Goal: Task Accomplishment & Management: Manage account settings

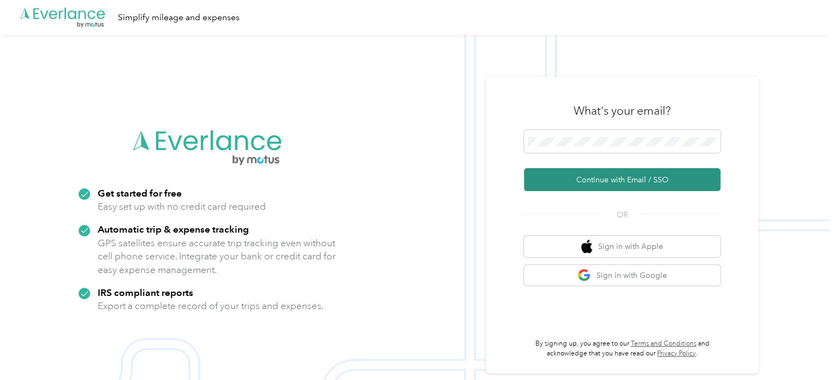
click at [597, 178] on button "Continue with Email / SSO" at bounding box center [622, 179] width 196 height 23
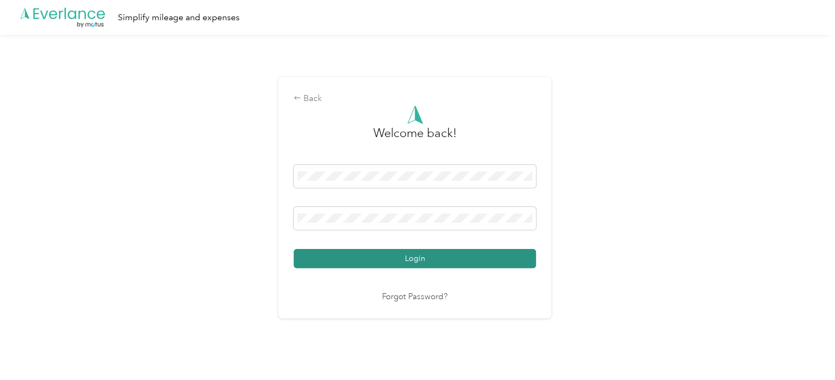
click at [406, 263] on button "Login" at bounding box center [414, 258] width 242 height 19
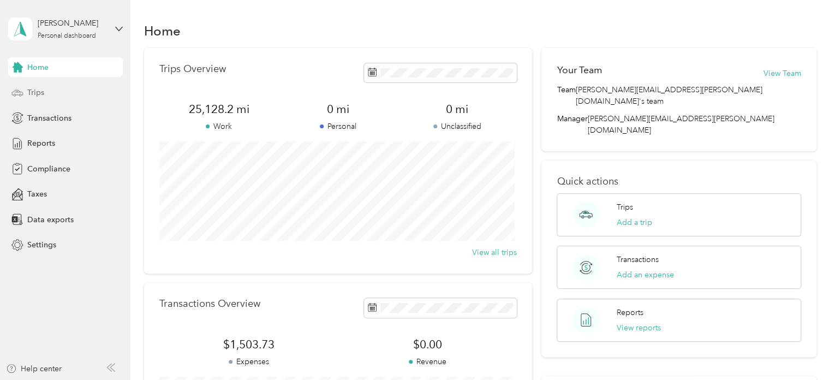
click at [39, 91] on span "Trips" at bounding box center [35, 92] width 17 height 11
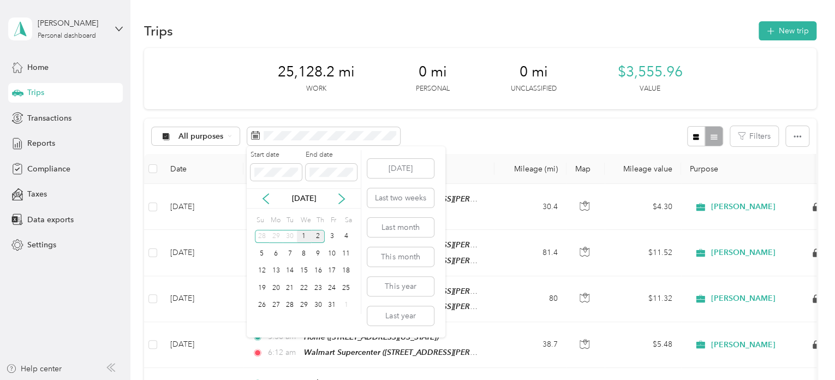
click at [303, 235] on div "1" at bounding box center [304, 237] width 14 height 14
click at [308, 270] on div "15" at bounding box center [304, 271] width 14 height 14
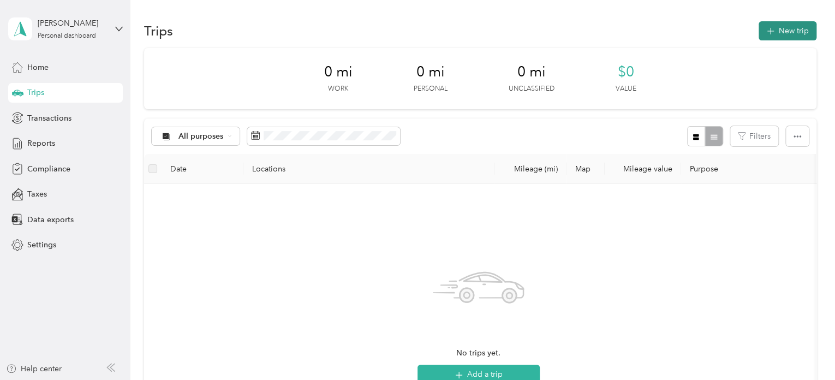
click at [782, 30] on button "New trip" at bounding box center [787, 30] width 58 height 19
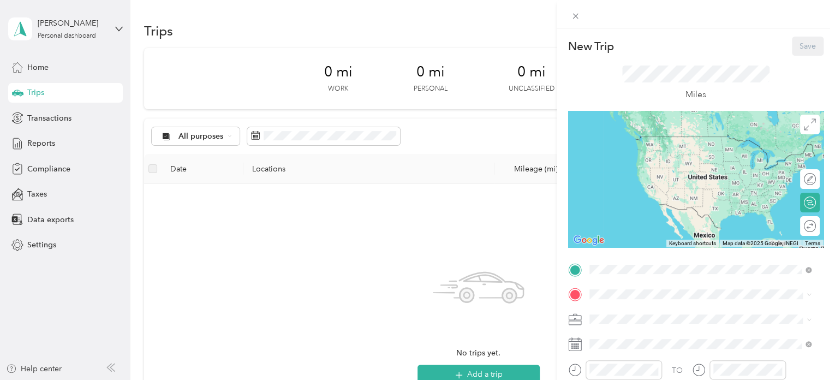
click at [642, 155] on span "[STREET_ADDRESS][US_STATE]" at bounding box center [663, 152] width 109 height 9
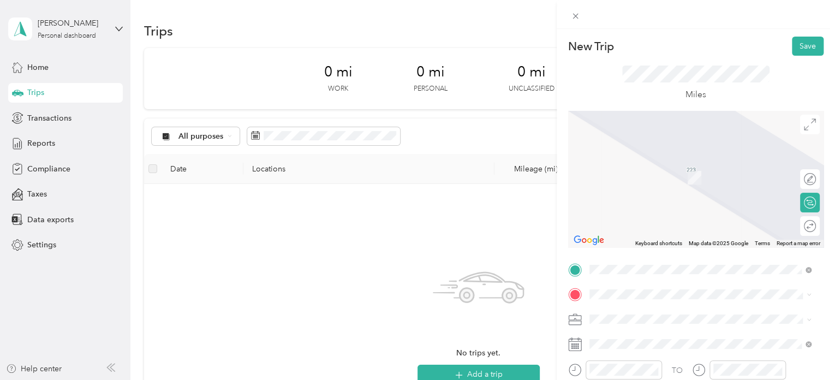
click at [650, 223] on div "TEAM Walmart Supercenter [STREET_ADDRESS][PERSON_NAME]" at bounding box center [674, 211] width 130 height 27
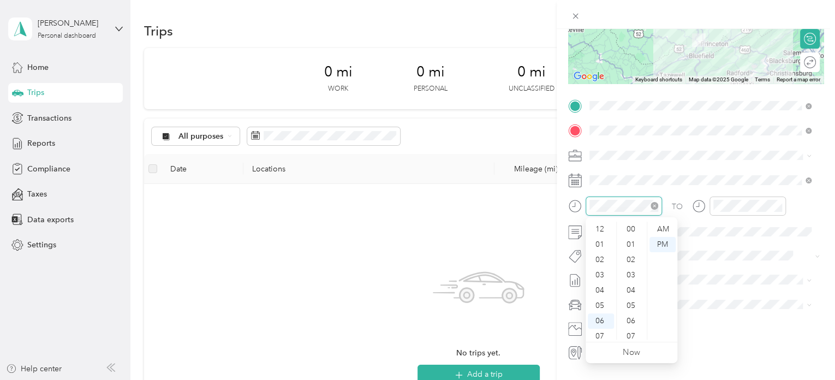
scroll to position [596, 0]
click at [596, 301] on div "09" at bounding box center [600, 300] width 26 height 15
click at [635, 228] on div "00" at bounding box center [632, 228] width 26 height 15
click at [664, 228] on div "AM" at bounding box center [662, 228] width 26 height 15
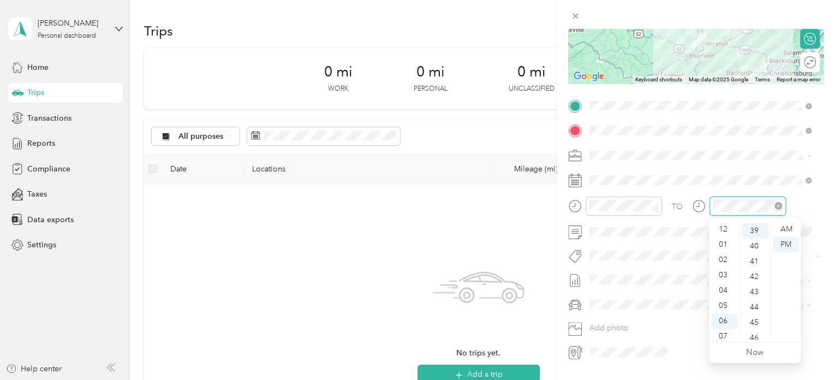
scroll to position [65, 0]
click at [724, 303] on div "09" at bounding box center [724, 300] width 26 height 15
click at [756, 277] on div "42" at bounding box center [755, 274] width 26 height 15
click at [789, 229] on div "AM" at bounding box center [785, 228] width 26 height 15
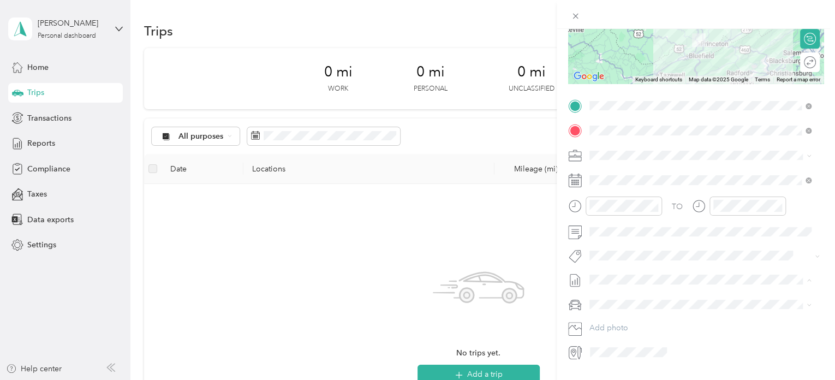
click at [618, 316] on li "[DATE] - [DATE] Draft" at bounding box center [700, 315] width 230 height 17
click at [618, 320] on span "Chevrolet Trax" at bounding box center [618, 321] width 50 height 9
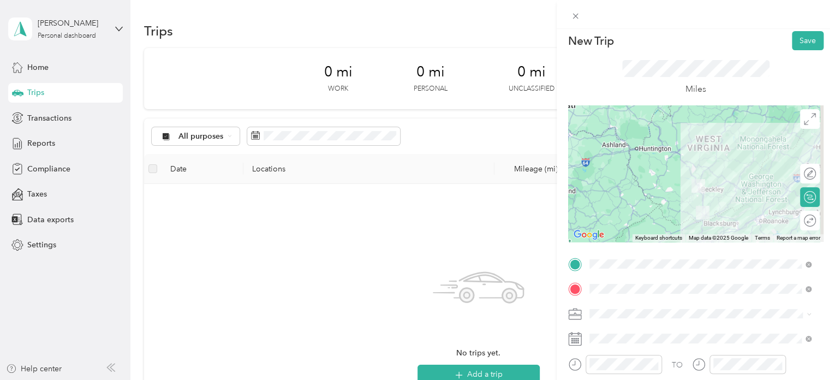
scroll to position [0, 0]
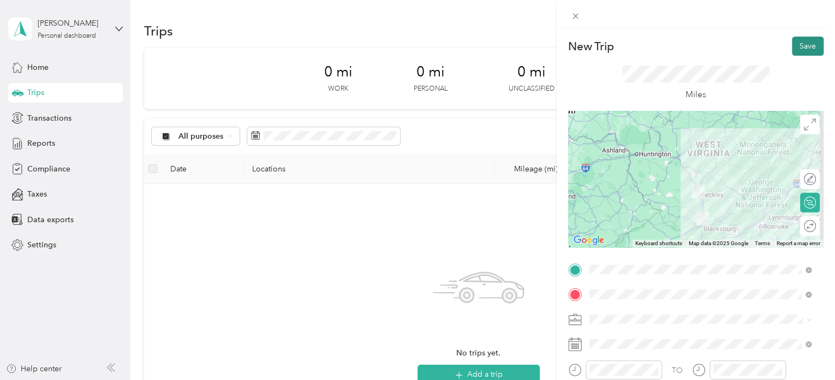
click at [798, 45] on button "Save" at bounding box center [808, 46] width 32 height 19
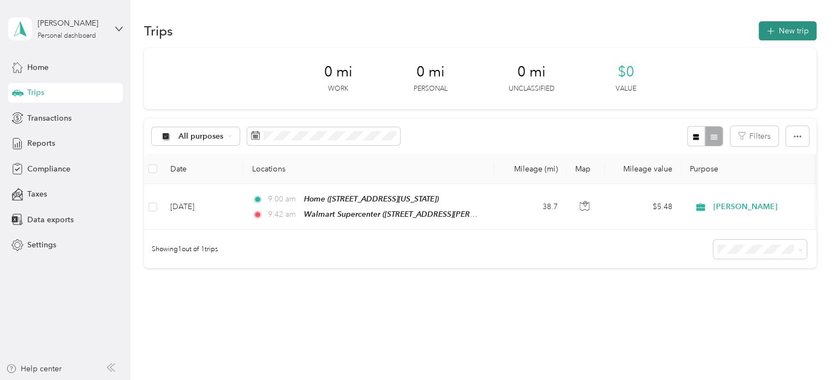
click at [782, 33] on button "New trip" at bounding box center [787, 30] width 58 height 19
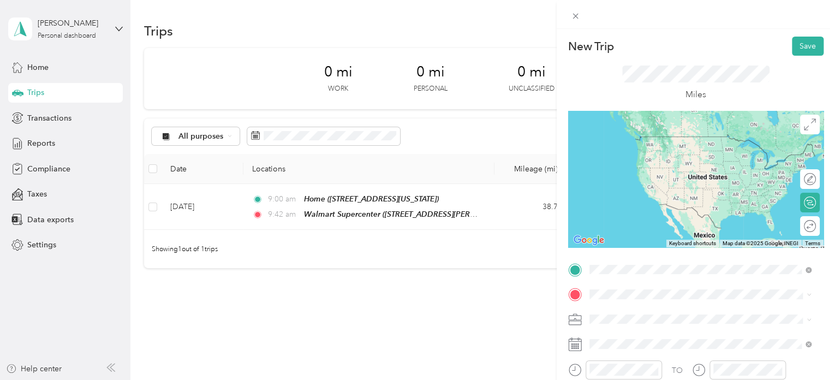
click at [658, 197] on span "[STREET_ADDRESS][PERSON_NAME]" at bounding box center [674, 198] width 130 height 9
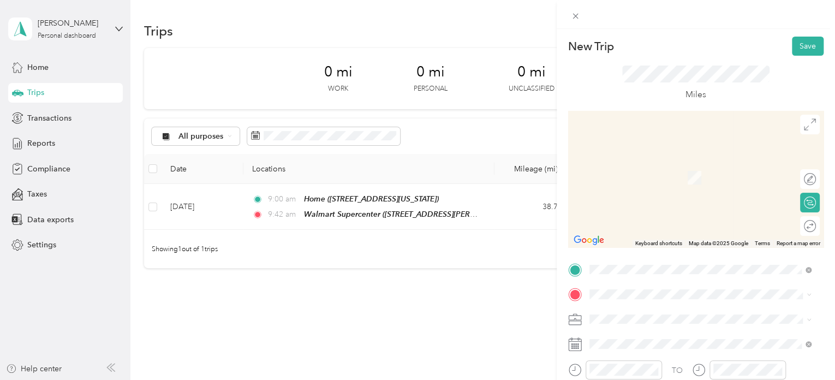
click at [671, 178] on span "[STREET_ADDRESS]" at bounding box center [643, 175] width 69 height 9
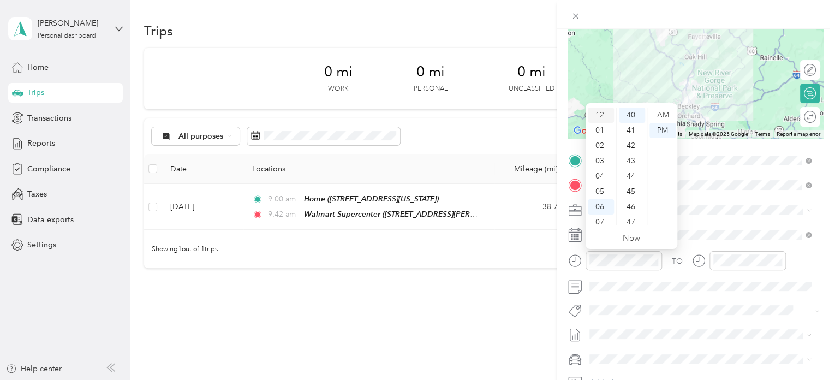
click at [600, 117] on div "12" at bounding box center [600, 114] width 26 height 15
click at [636, 209] on div "17" at bounding box center [632, 210] width 26 height 15
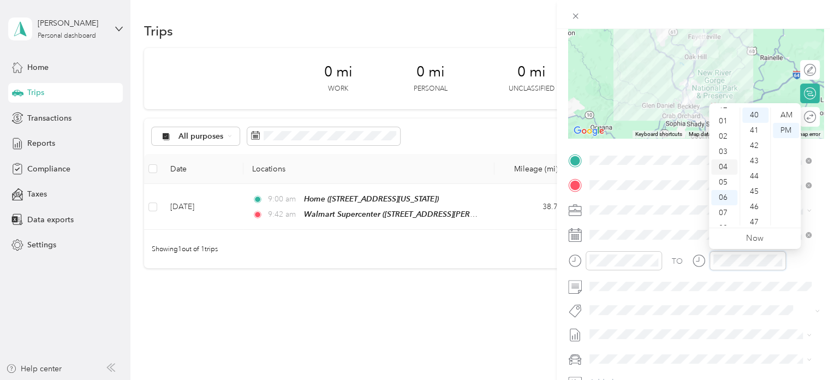
scroll to position [0, 0]
click at [721, 111] on div "12" at bounding box center [724, 114] width 26 height 15
click at [752, 205] on div "46" at bounding box center [755, 206] width 26 height 15
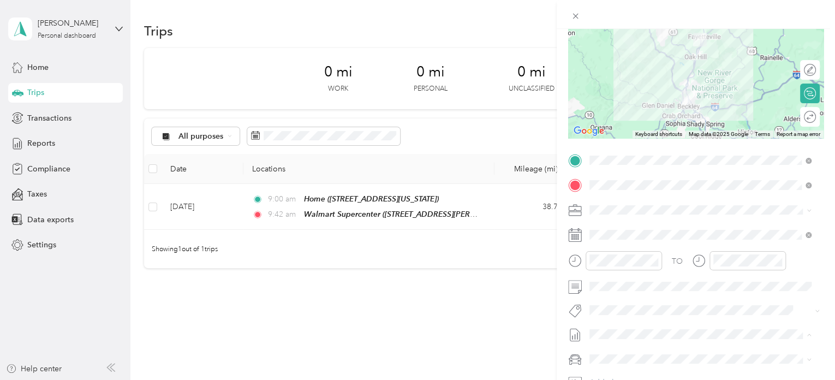
click at [602, 368] on span "[DATE] - [DATE]" at bounding box center [616, 369] width 55 height 11
click at [626, 340] on li "Chevrolet Trax" at bounding box center [700, 339] width 230 height 19
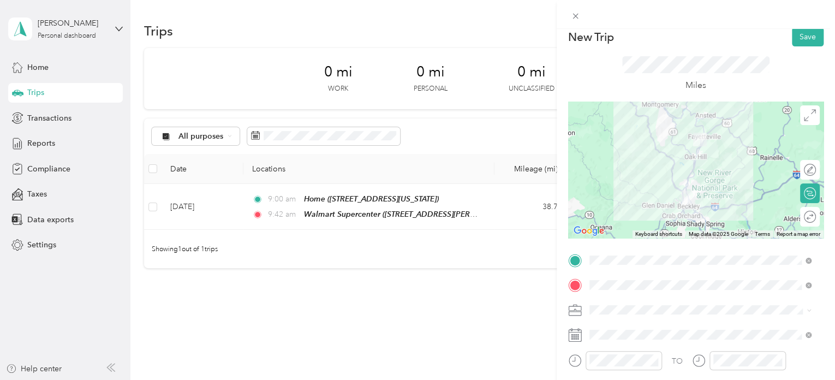
scroll to position [0, 0]
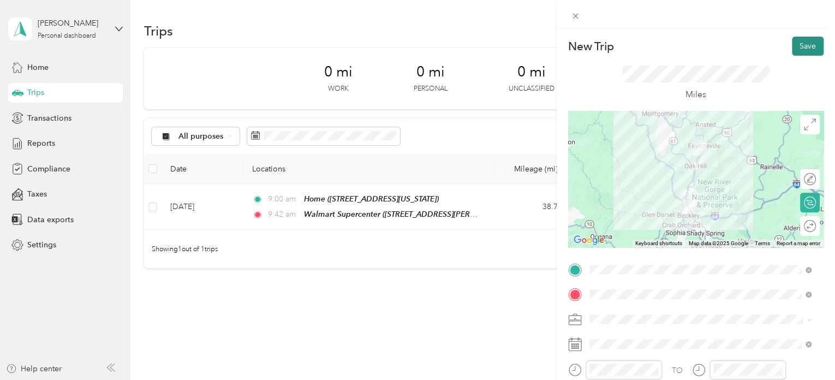
click at [801, 39] on button "Save" at bounding box center [808, 46] width 32 height 19
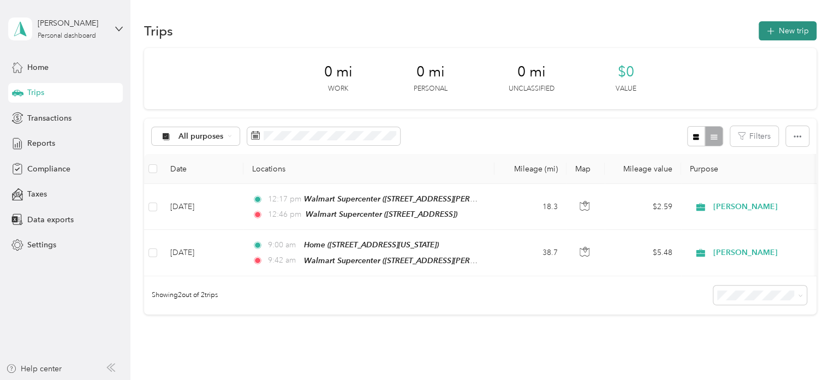
click at [792, 37] on button "New trip" at bounding box center [787, 30] width 58 height 19
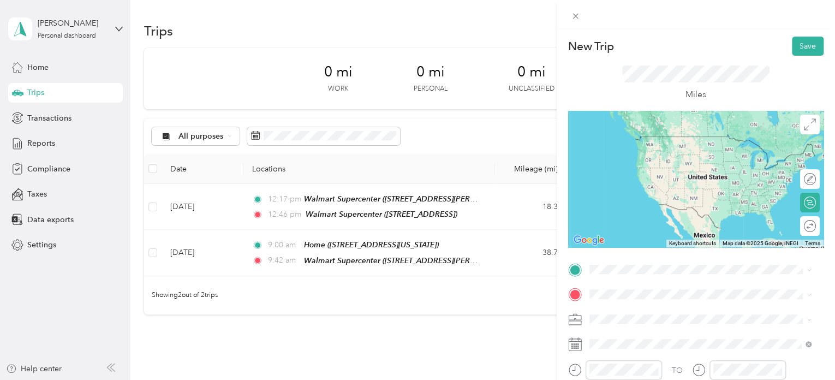
click at [679, 155] on span "[STREET_ADDRESS]" at bounding box center [643, 153] width 69 height 9
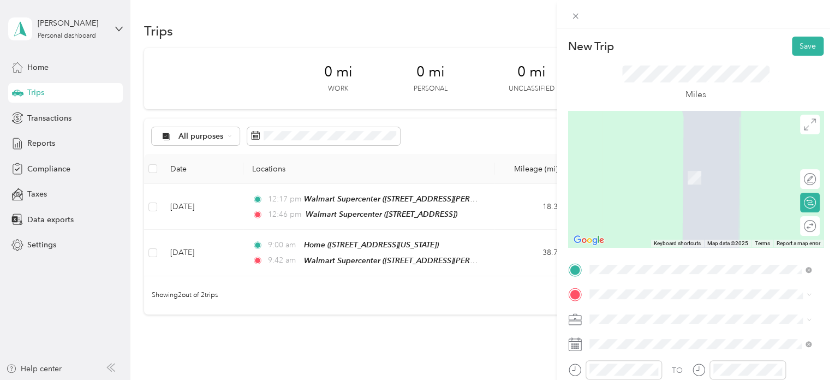
click at [661, 183] on div "TEAM Walmart Supercenter [STREET_ADDRESS][PERSON_NAME]" at bounding box center [674, 184] width 130 height 27
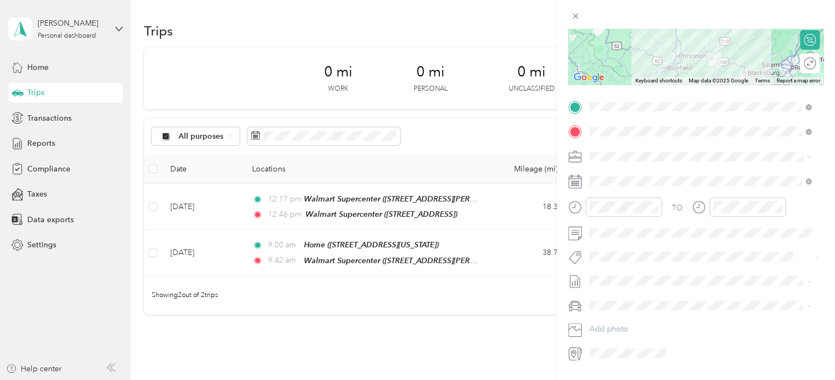
scroll to position [164, 0]
click at [618, 308] on li "[DATE] - [DATE] Draft" at bounding box center [700, 309] width 230 height 17
click at [622, 321] on span "Chevrolet Trax" at bounding box center [618, 317] width 50 height 9
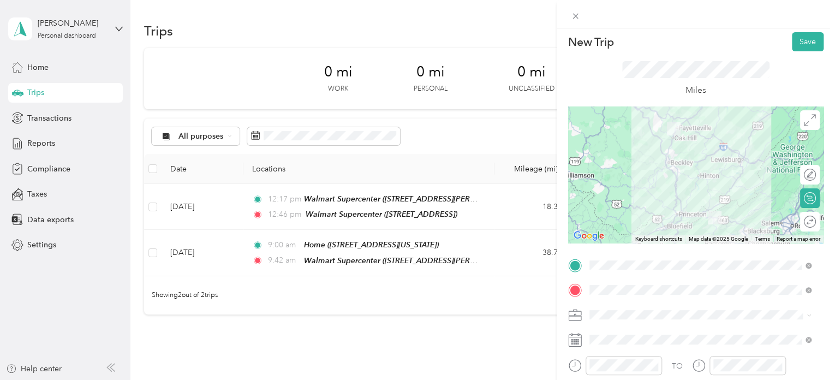
scroll to position [0, 0]
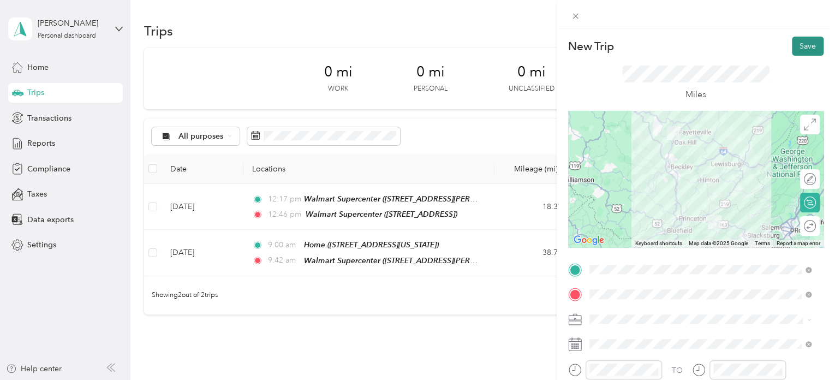
click at [794, 47] on button "Save" at bounding box center [808, 46] width 32 height 19
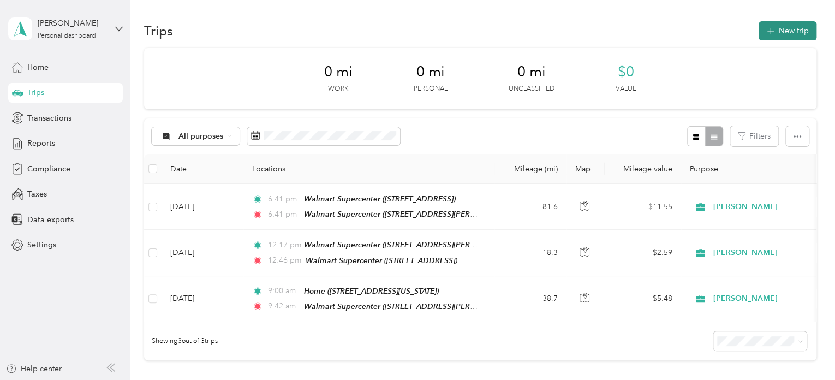
click at [789, 35] on button "New trip" at bounding box center [787, 30] width 58 height 19
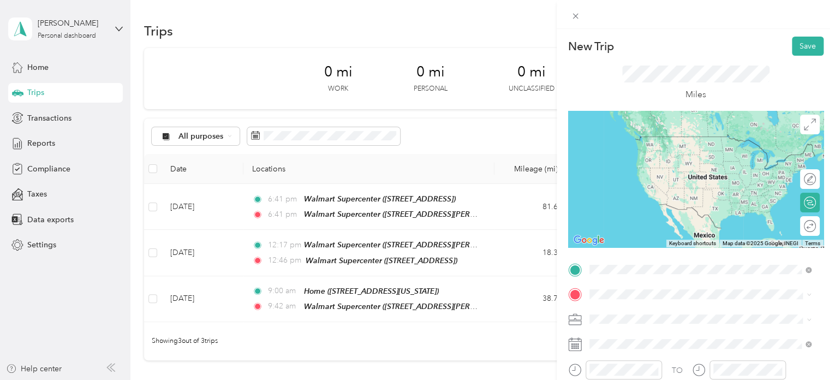
click at [717, 157] on div "TEAM Walmart Supercenter [STREET_ADDRESS][PERSON_NAME]" at bounding box center [700, 149] width 214 height 31
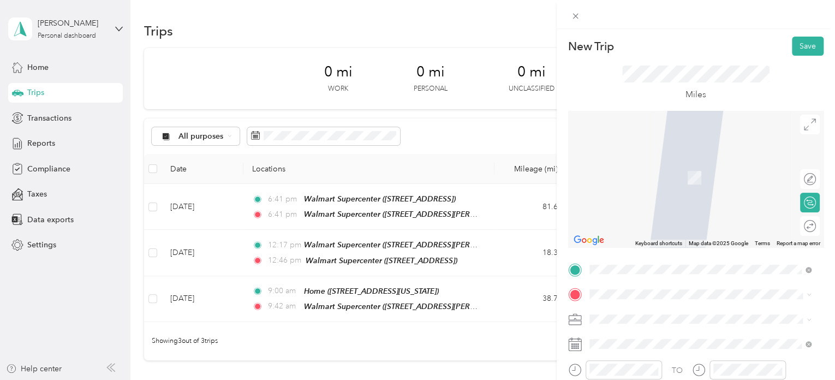
click at [664, 179] on div "Home [STREET_ADDRESS][US_STATE]" at bounding box center [663, 171] width 109 height 23
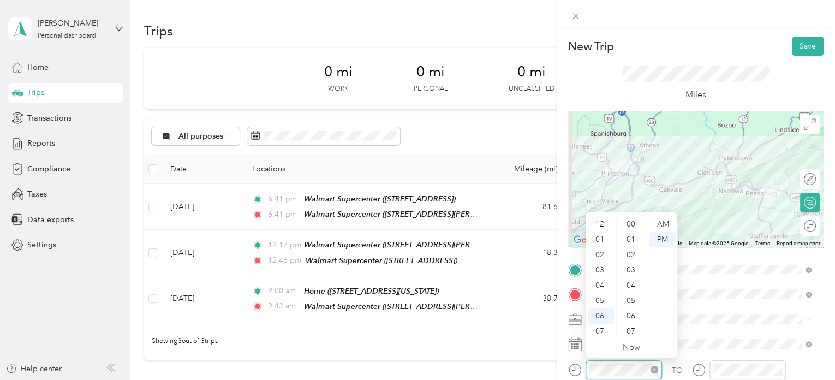
scroll to position [626, 0]
click at [596, 221] on div "04" at bounding box center [600, 219] width 26 height 15
click at [634, 251] on div "02" at bounding box center [632, 254] width 26 height 15
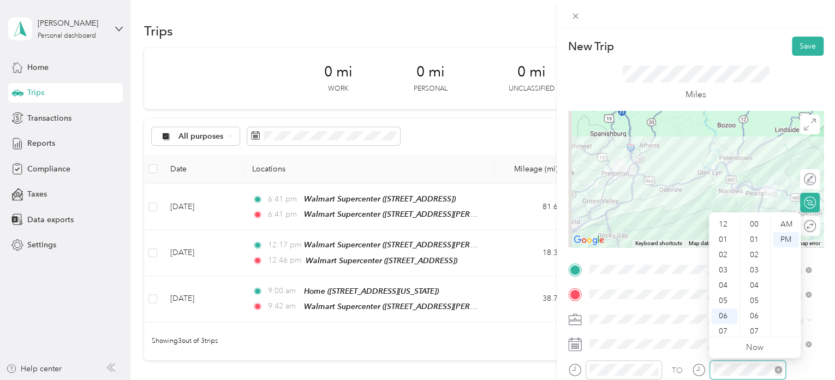
scroll to position [626, 0]
click at [727, 220] on div "04" at bounding box center [724, 219] width 26 height 15
click at [754, 283] on div "45" at bounding box center [755, 285] width 26 height 15
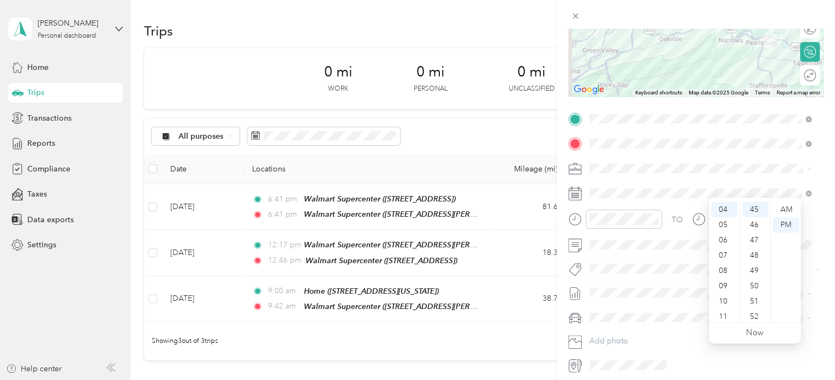
scroll to position [164, 0]
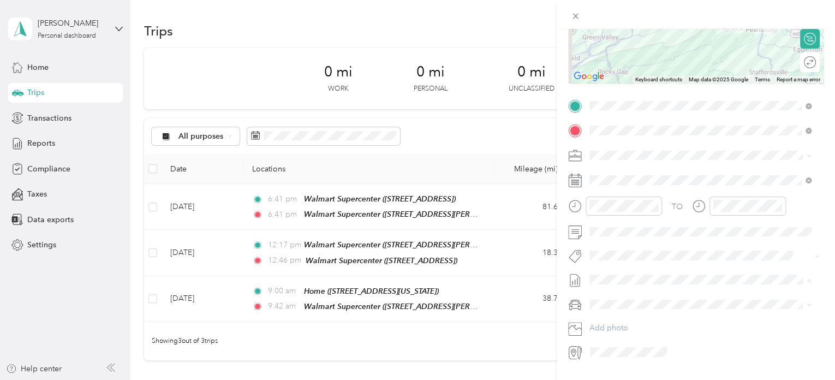
click at [601, 309] on span "[DATE] - [DATE]" at bounding box center [616, 314] width 55 height 11
click at [610, 379] on div "New Trip Save This trip cannot be edited because it is either under review, app…" at bounding box center [414, 380] width 829 height 0
click at [614, 319] on span "Chevrolet Trax" at bounding box center [618, 323] width 50 height 9
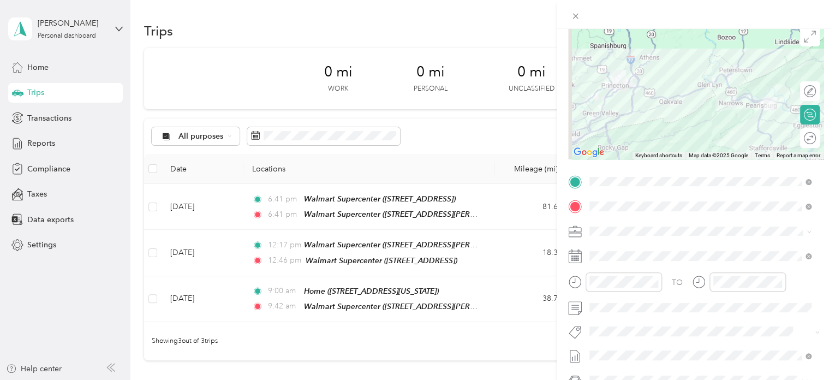
scroll to position [0, 0]
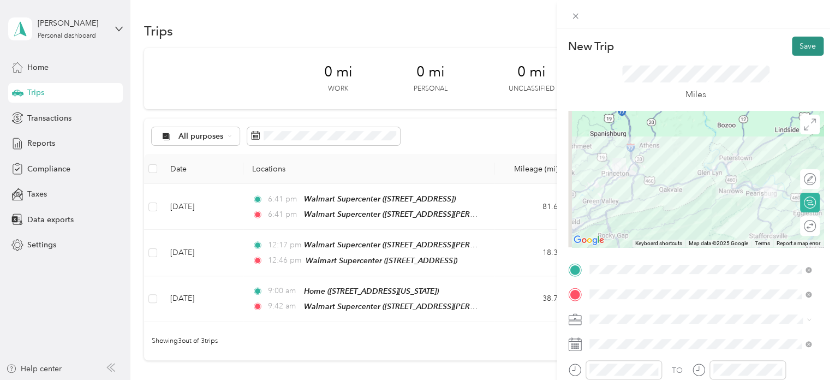
click at [807, 45] on button "Save" at bounding box center [808, 46] width 32 height 19
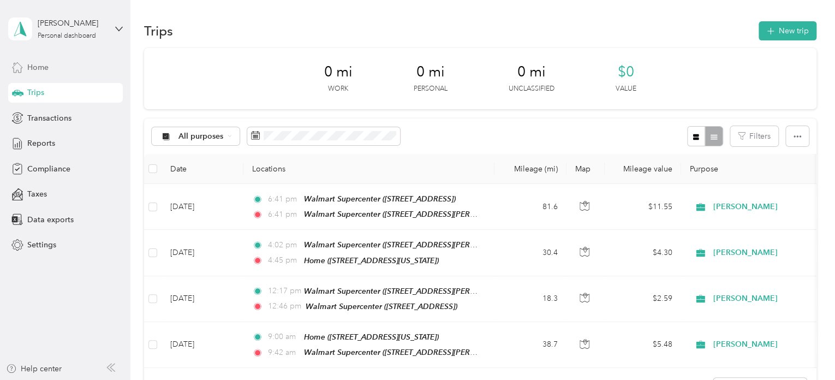
click at [44, 62] on span "Home" at bounding box center [37, 67] width 21 height 11
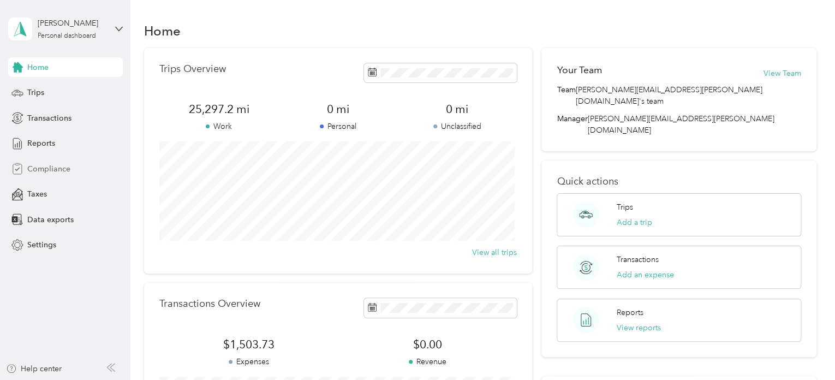
click at [40, 165] on span "Compliance" at bounding box center [48, 168] width 43 height 11
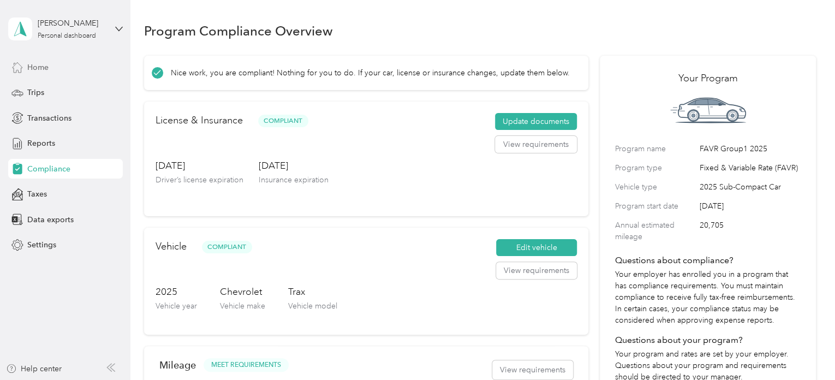
click at [40, 63] on span "Home" at bounding box center [37, 67] width 21 height 11
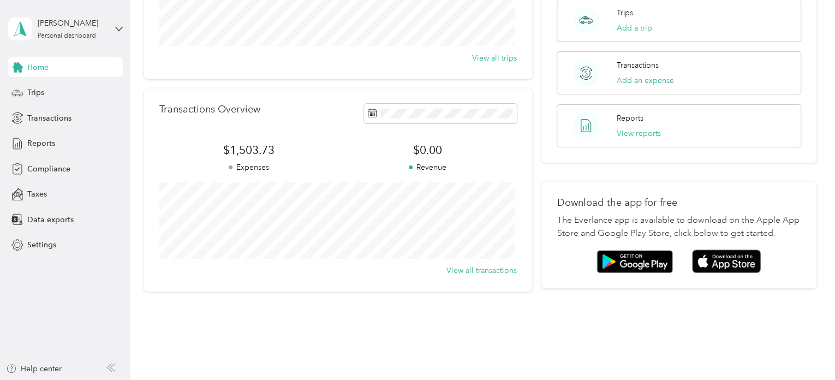
scroll to position [218, 0]
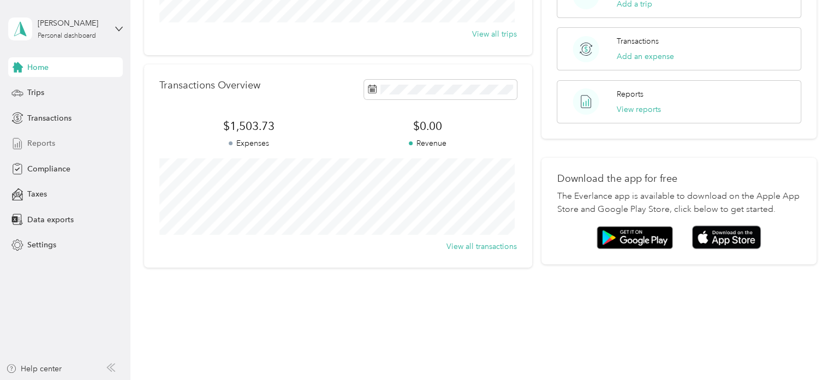
drag, startPoint x: 52, startPoint y: 167, endPoint x: 39, endPoint y: 143, distance: 27.1
click at [39, 144] on div "Home Trips Transactions Reports Compliance Taxes Data exports Settings" at bounding box center [65, 155] width 115 height 197
click at [39, 142] on span "Reports" at bounding box center [41, 142] width 28 height 11
